Goal: Check status

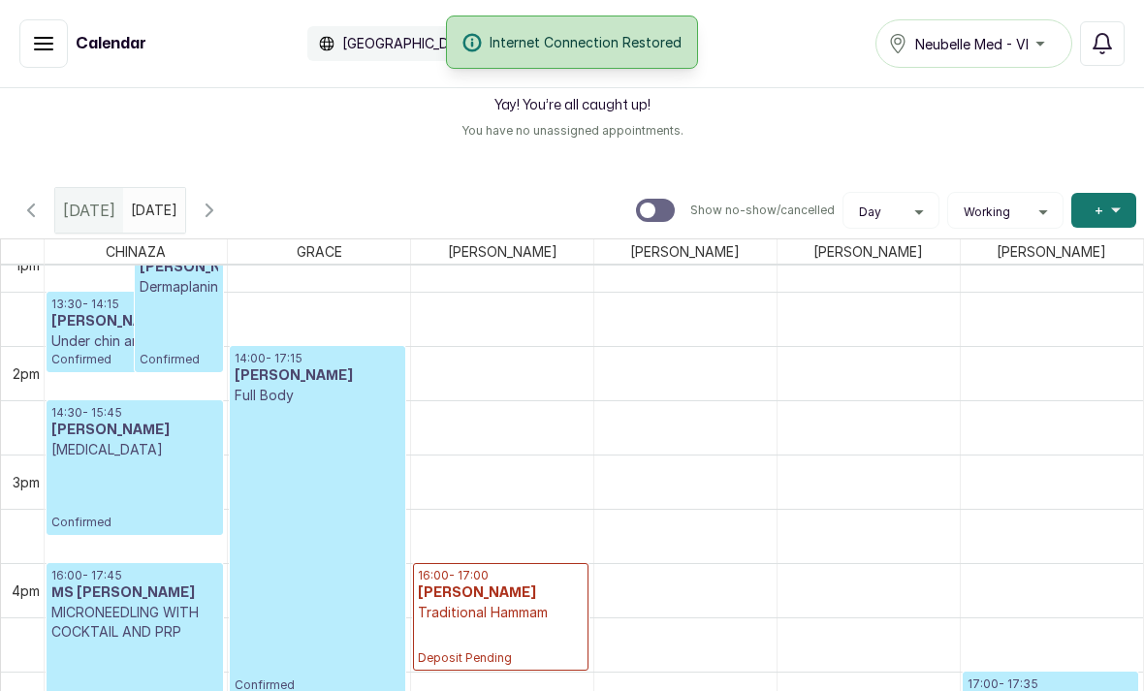
scroll to position [1459, 0]
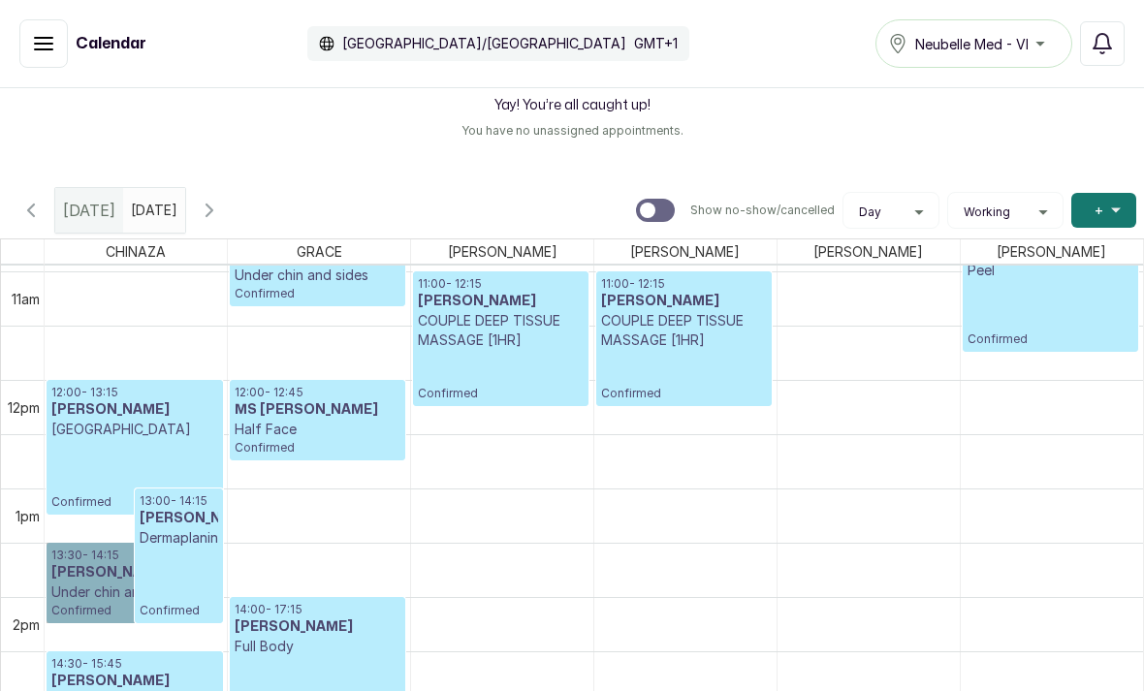
click at [87, 560] on link "13:30 - 14:15 [PERSON_NAME] Under [PERSON_NAME] and sides Confirmed" at bounding box center [135, 583] width 177 height 80
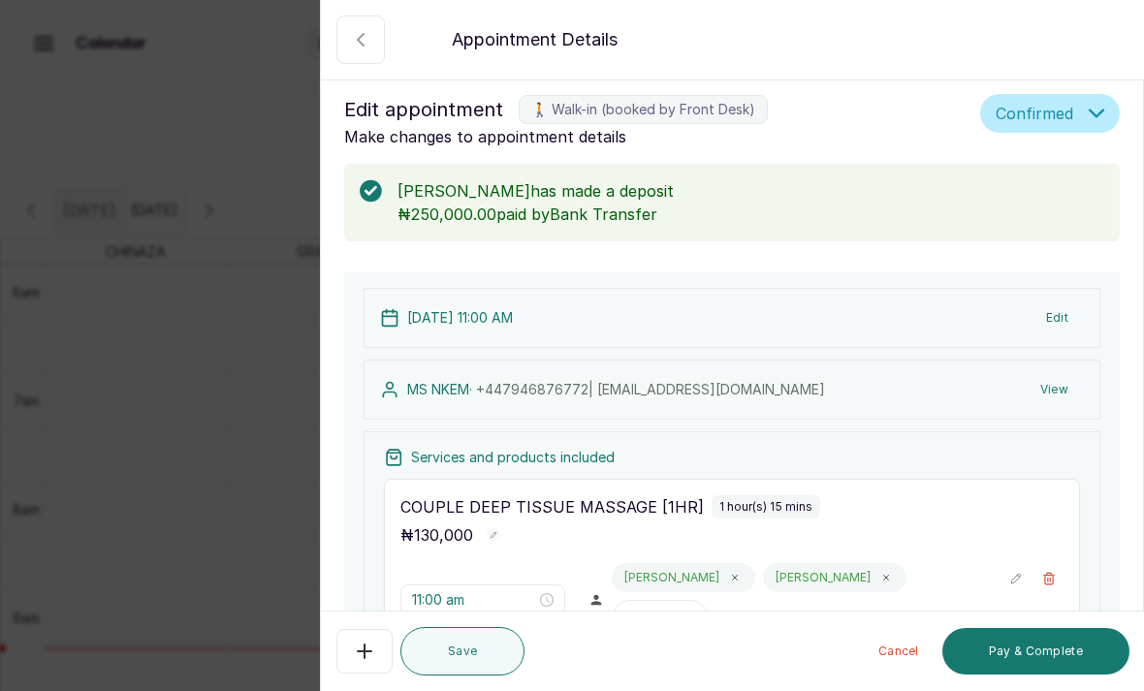
click at [1070, 394] on button "View" at bounding box center [1054, 389] width 59 height 35
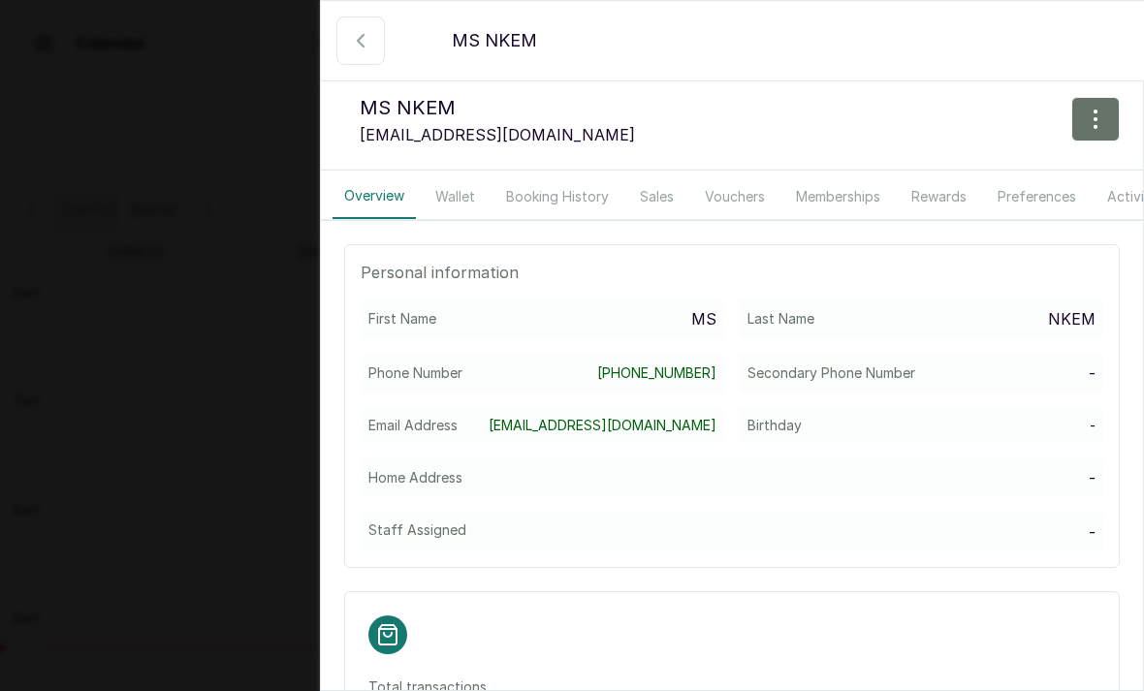
click at [532, 181] on button "Booking History" at bounding box center [558, 197] width 126 height 45
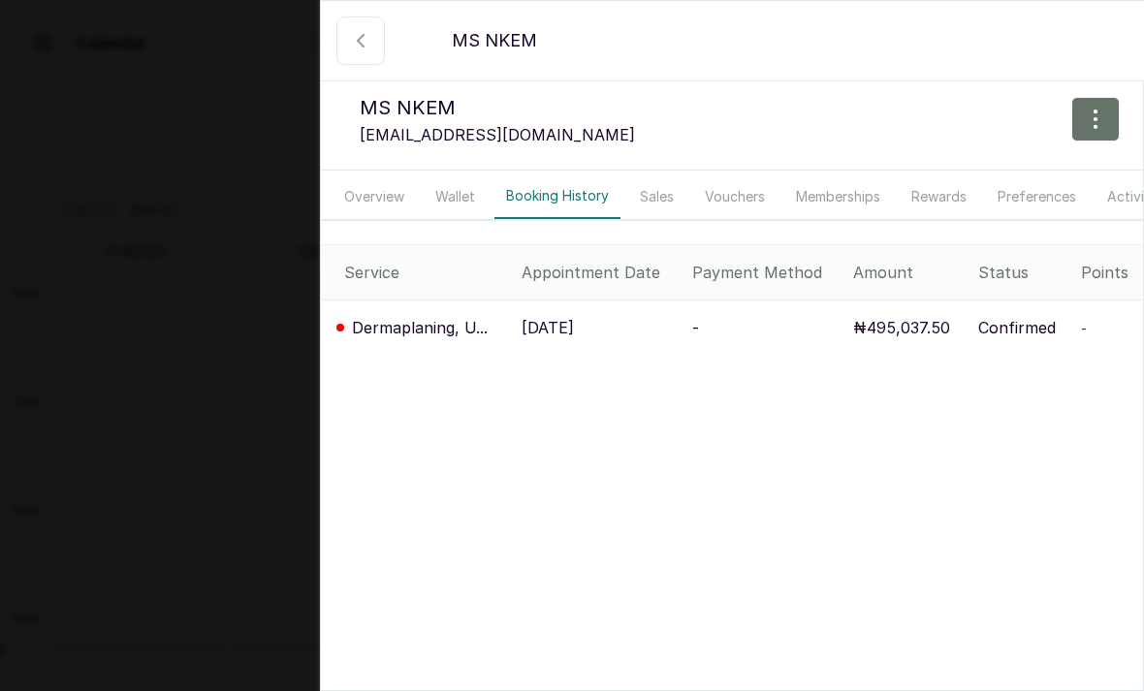
click at [421, 318] on p "Dermaplaning, U..." at bounding box center [420, 327] width 136 height 23
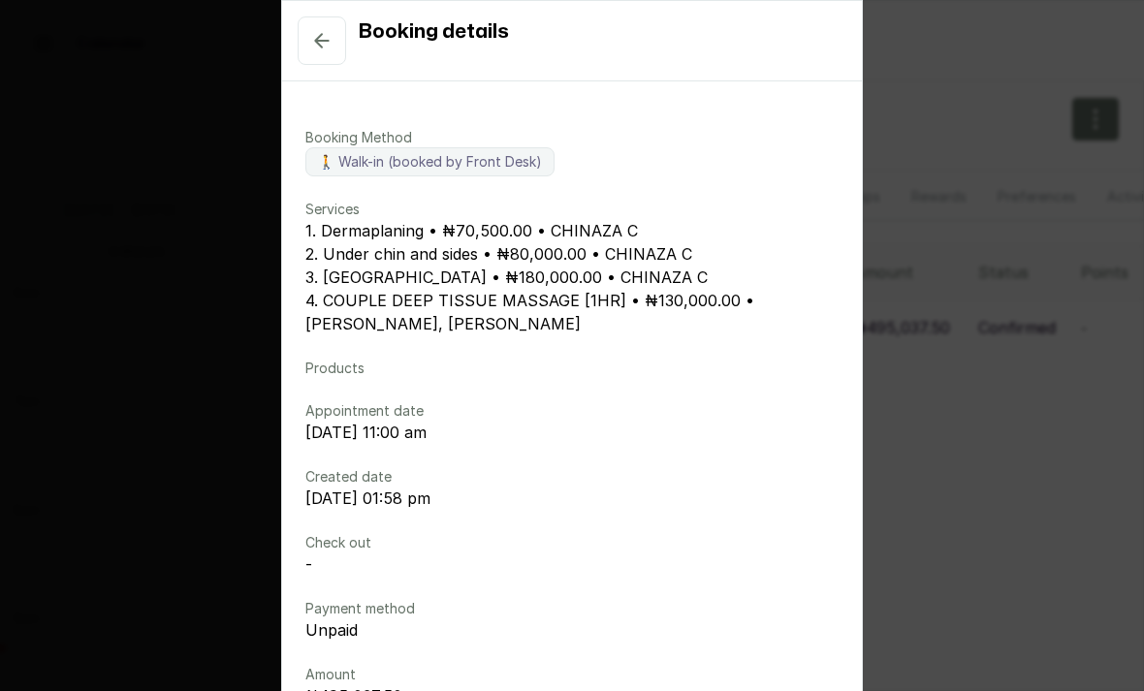
click at [221, 428] on div "Booking details Booking Method 🚶 Walk-in (booked by Front Desk) Services 1. Der…" at bounding box center [572, 345] width 1144 height 691
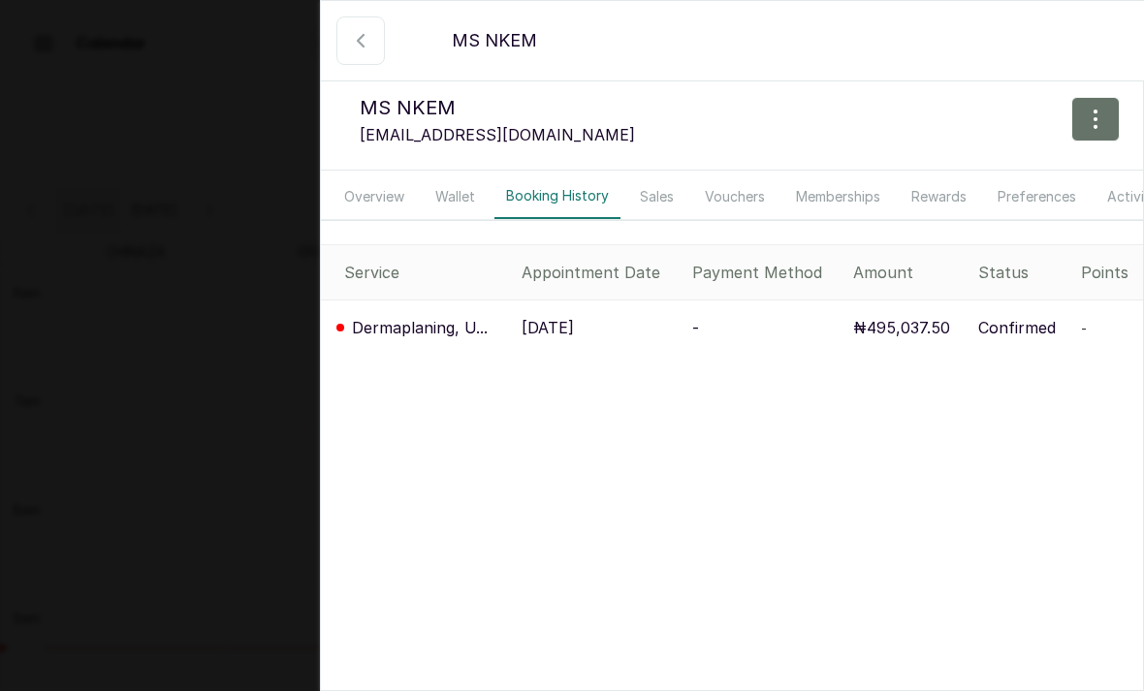
click at [257, 435] on div "Back [PERSON_NAME] MN MS NKEM [EMAIL_ADDRESS][DOMAIN_NAME] Overview Wallet Book…" at bounding box center [572, 345] width 1144 height 691
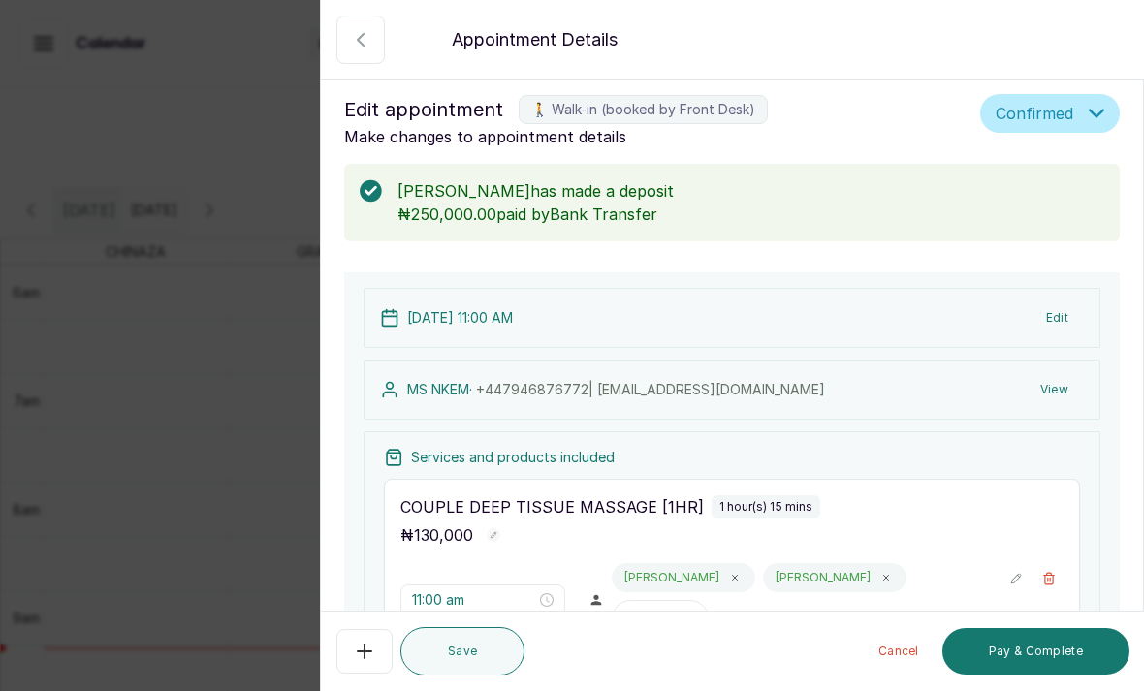
click at [262, 428] on div "Back Appointment Details Edit appointment 🚶 Walk-in (booked by Front Desk) Make…" at bounding box center [572, 345] width 1144 height 691
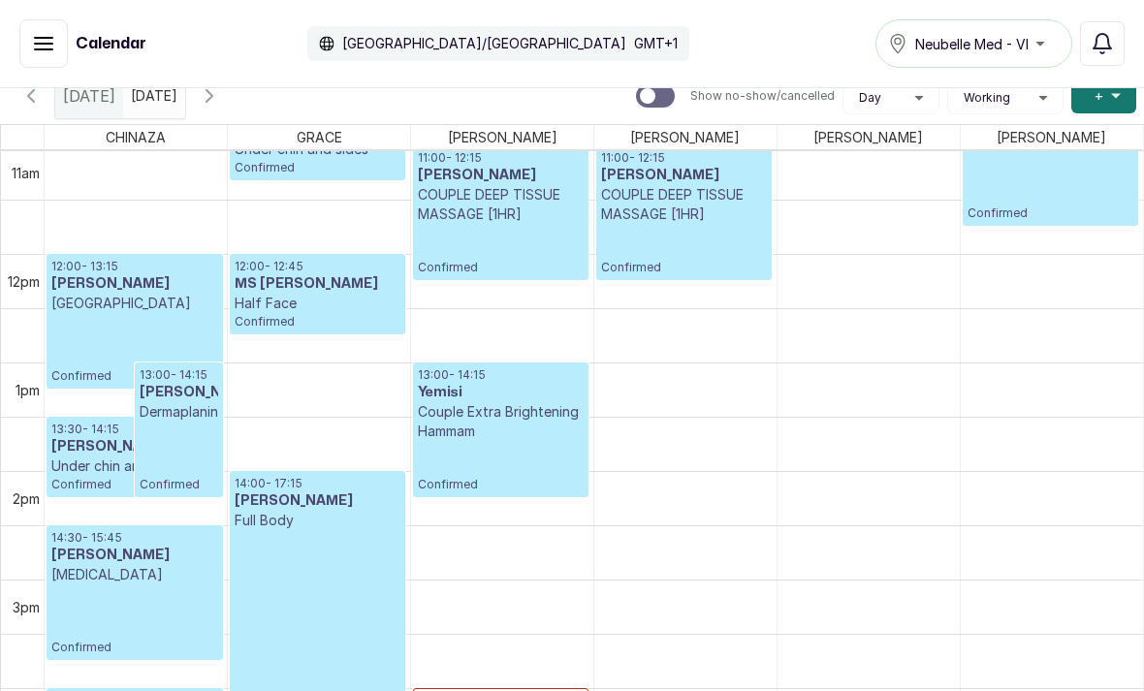
click at [1073, 309] on td at bounding box center [594, 335] width 1099 height 54
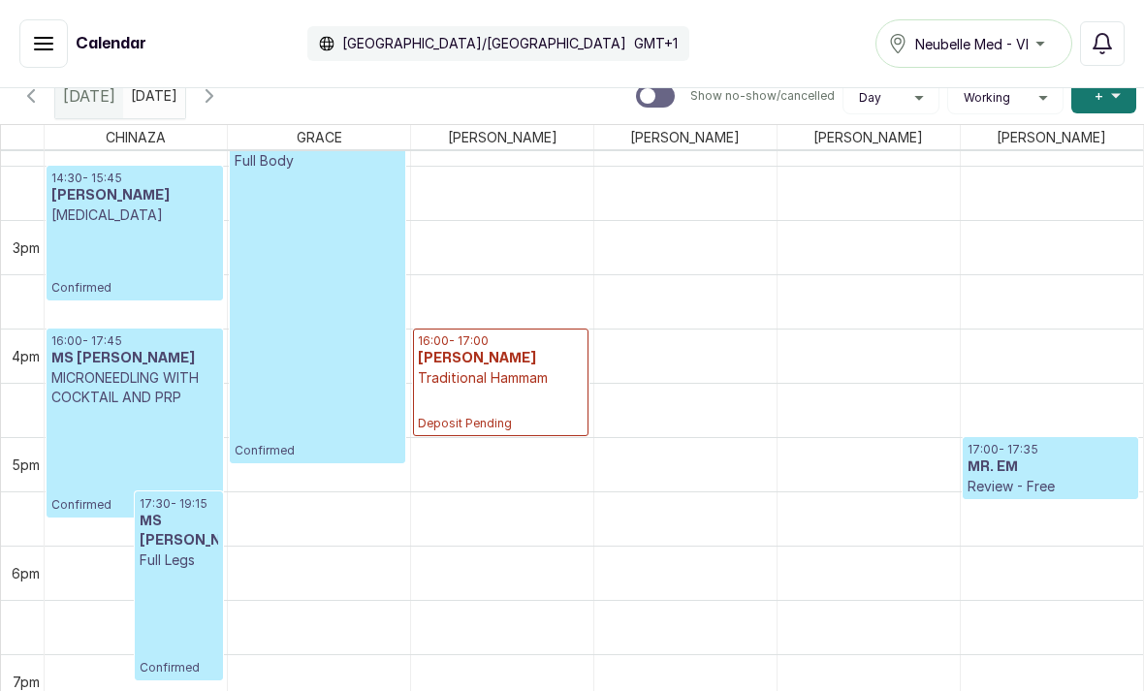
scroll to position [1561, 0]
